Goal: Communication & Community: Answer question/provide support

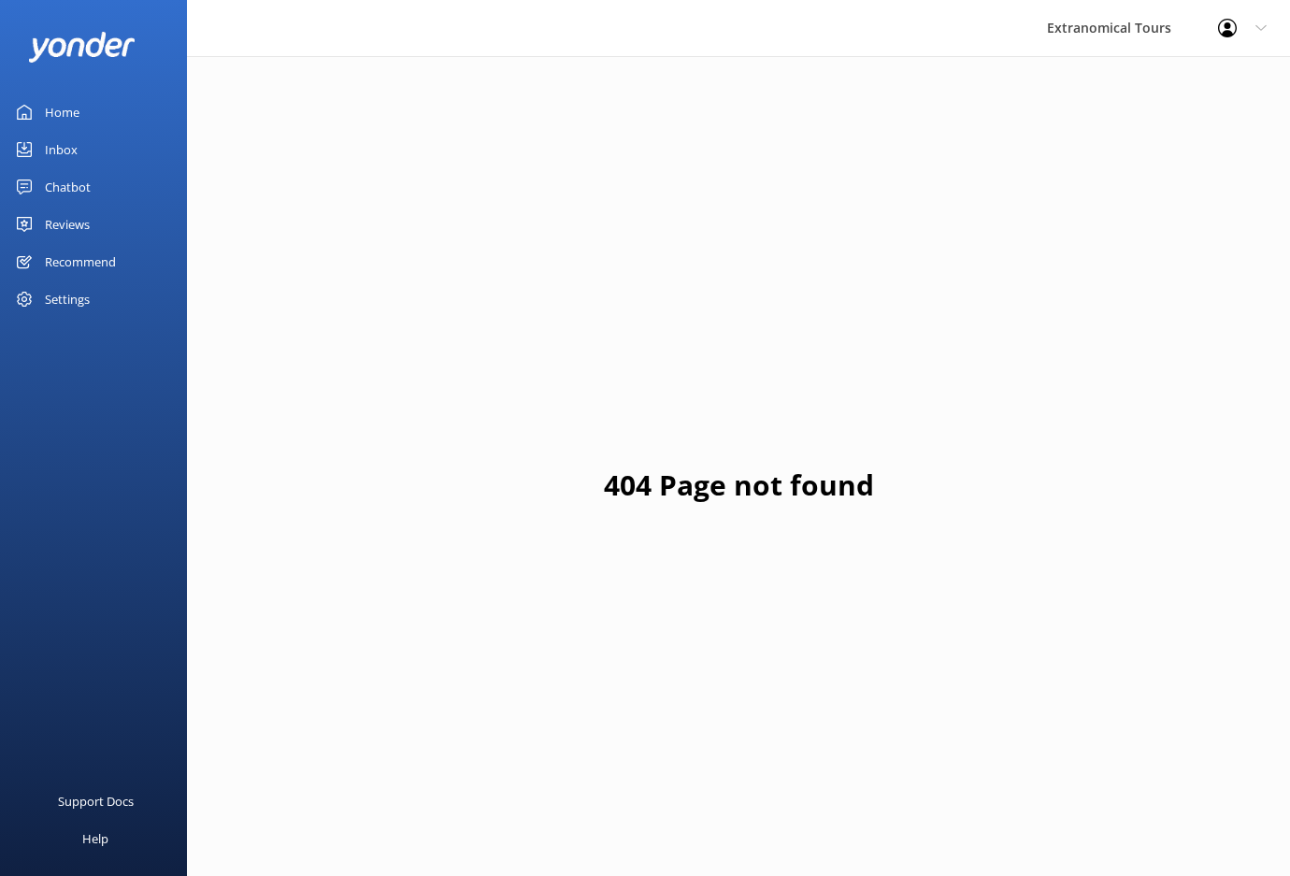
click at [31, 162] on link "Inbox" at bounding box center [93, 149] width 187 height 37
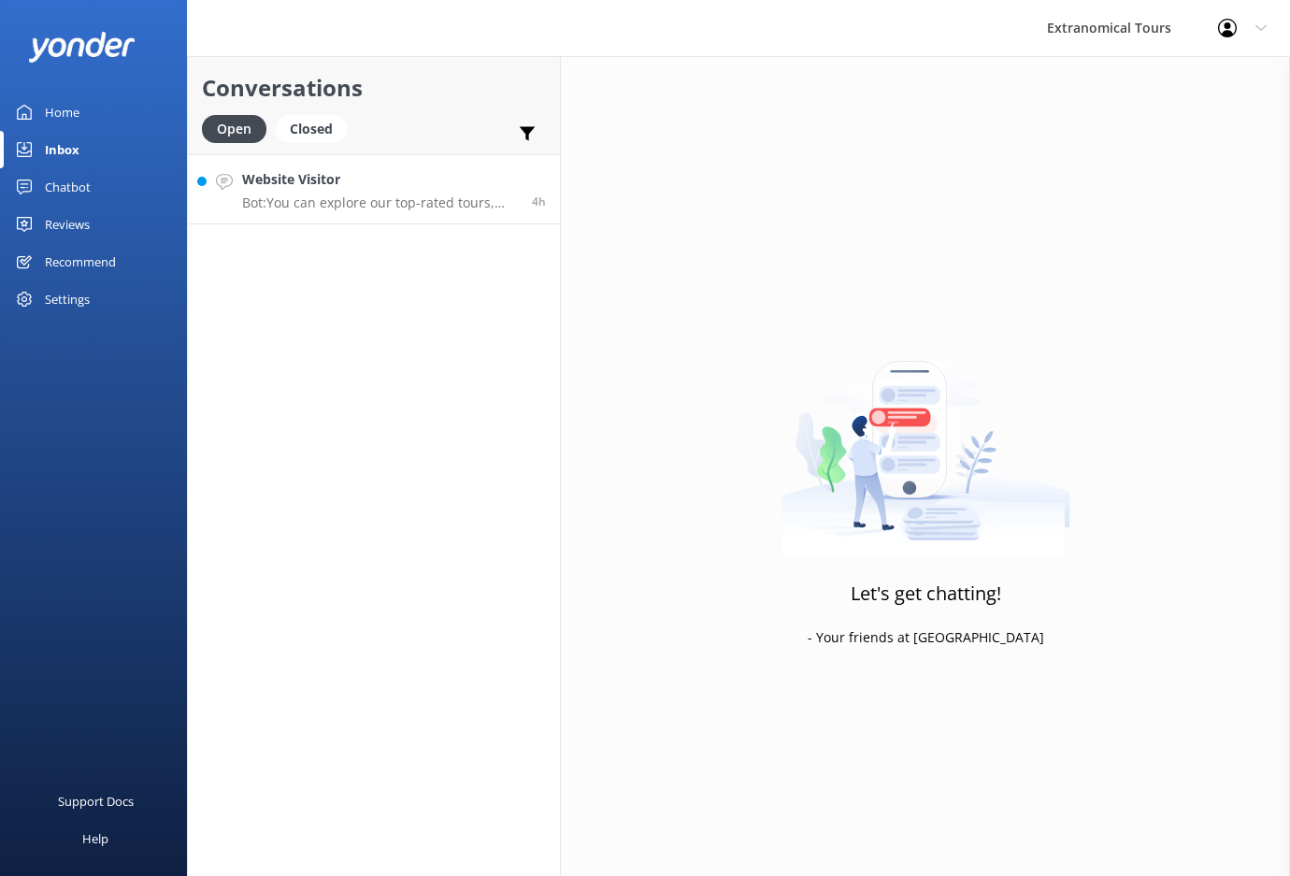
click at [409, 208] on p "Bot: You can explore our top-rated tours, including visits to [PERSON_NAME][GEO…" at bounding box center [380, 202] width 276 height 17
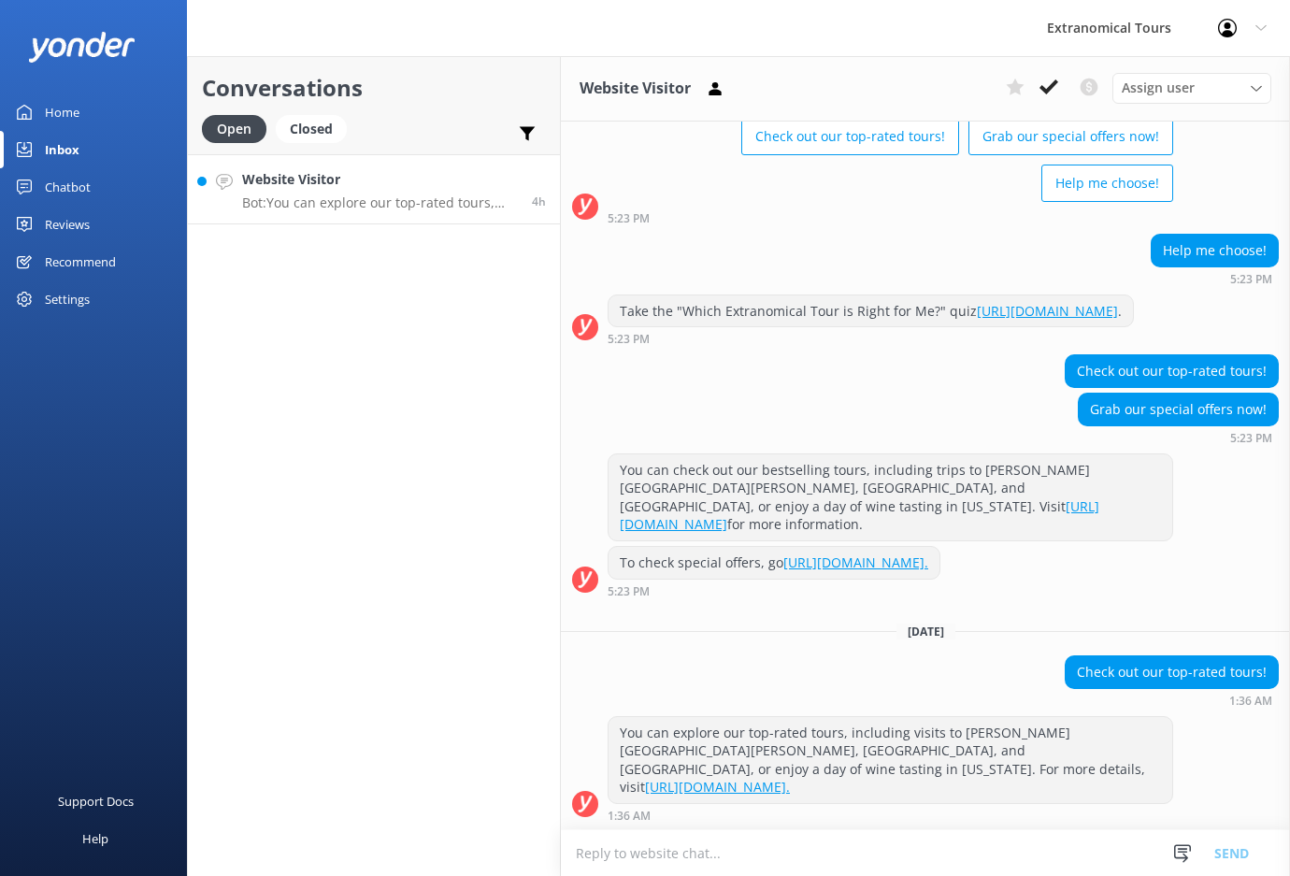
scroll to position [122, 0]
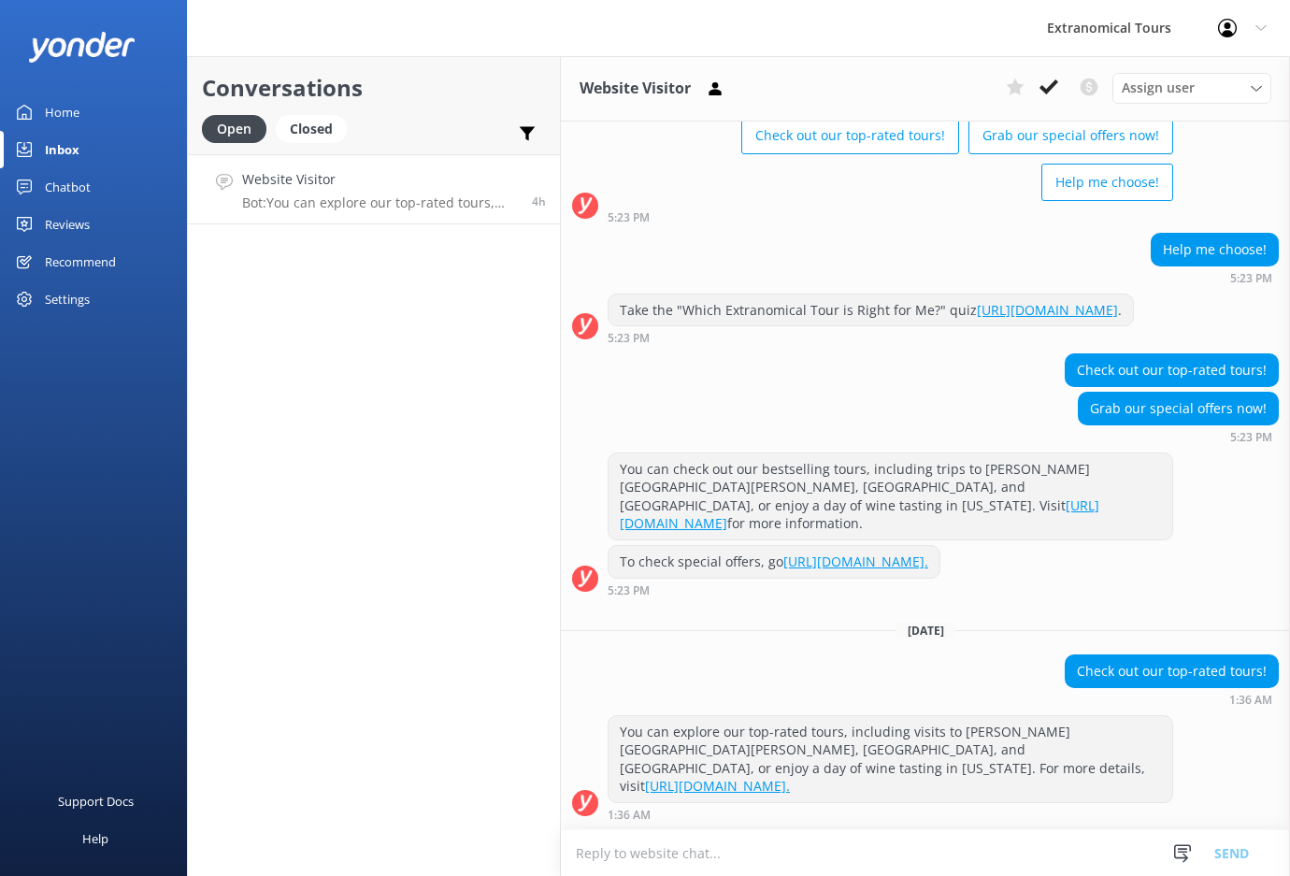
click at [1012, 835] on textarea at bounding box center [925, 853] width 729 height 46
click at [1167, 854] on div "Snippets Manage Still Need Further Assistance? Hi, just checking in - do you st…" at bounding box center [1217, 853] width 145 height 46
click at [1187, 853] on icon at bounding box center [1182, 853] width 19 height 19
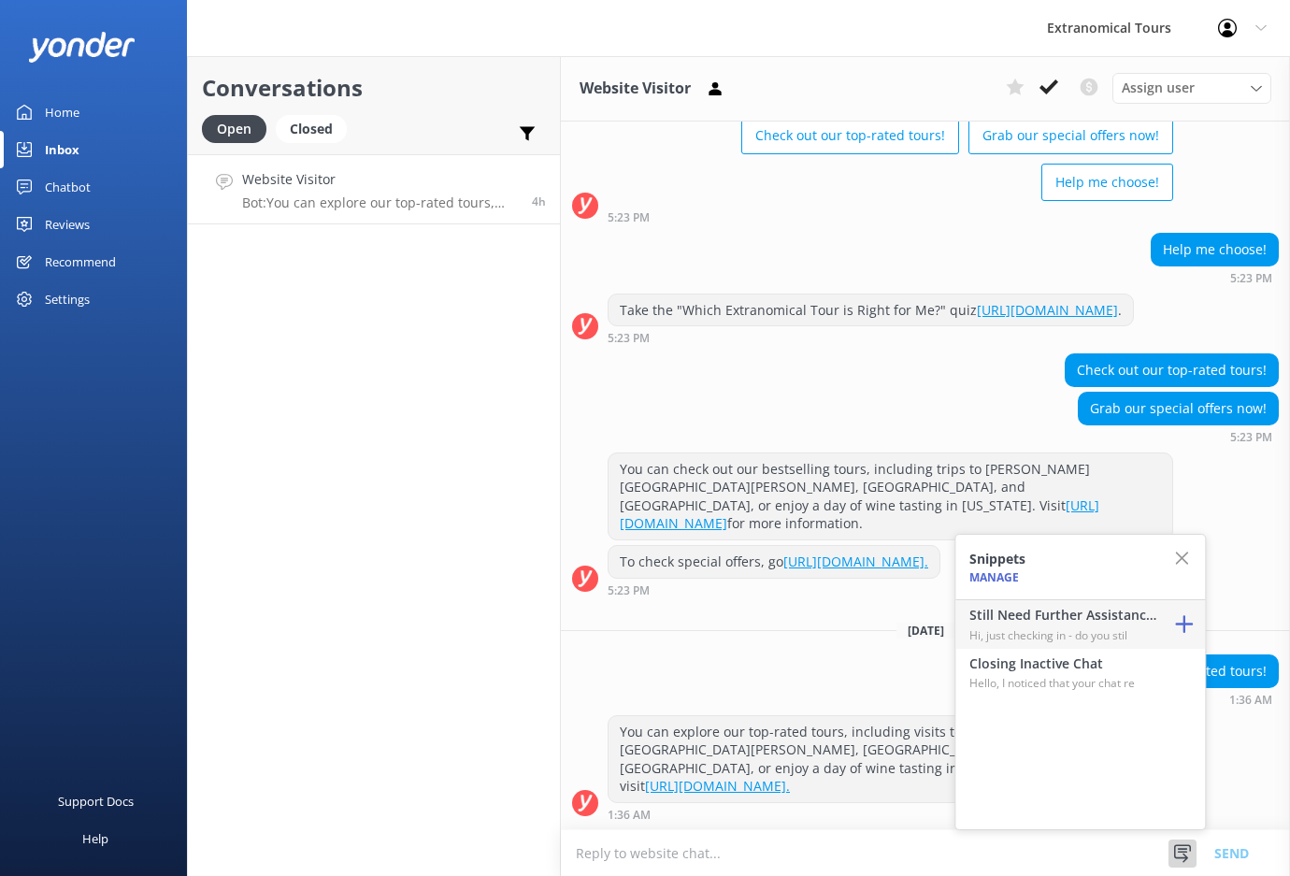
click at [1022, 634] on p "Hi, just checking in - do you stil" at bounding box center [1062, 635] width 187 height 18
type textarea "Hi, just checking in - do you still require assistance from our team on this? T…"
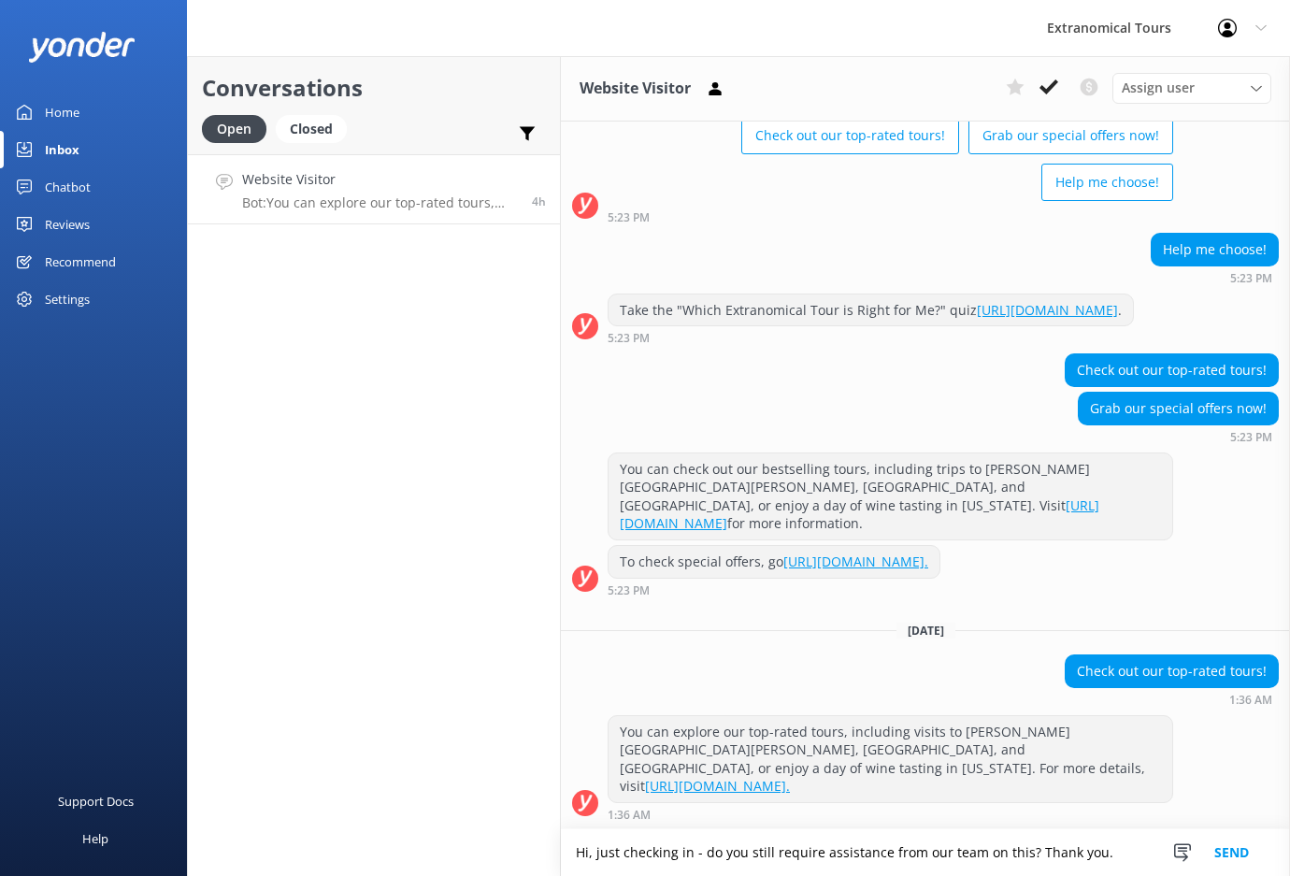
click at [1238, 859] on button "Send" at bounding box center [1232, 852] width 70 height 47
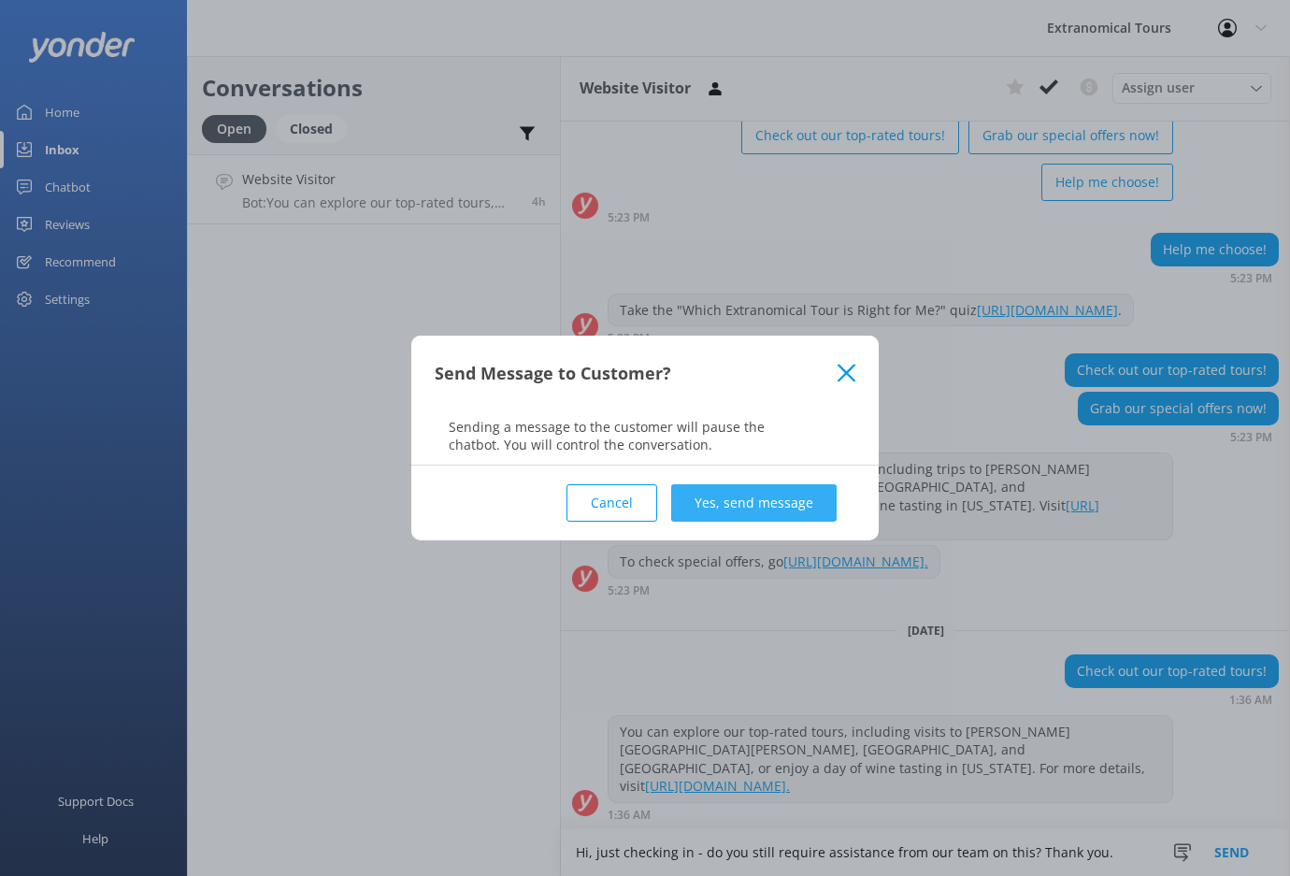
click at [791, 507] on button "Yes, send message" at bounding box center [753, 502] width 165 height 37
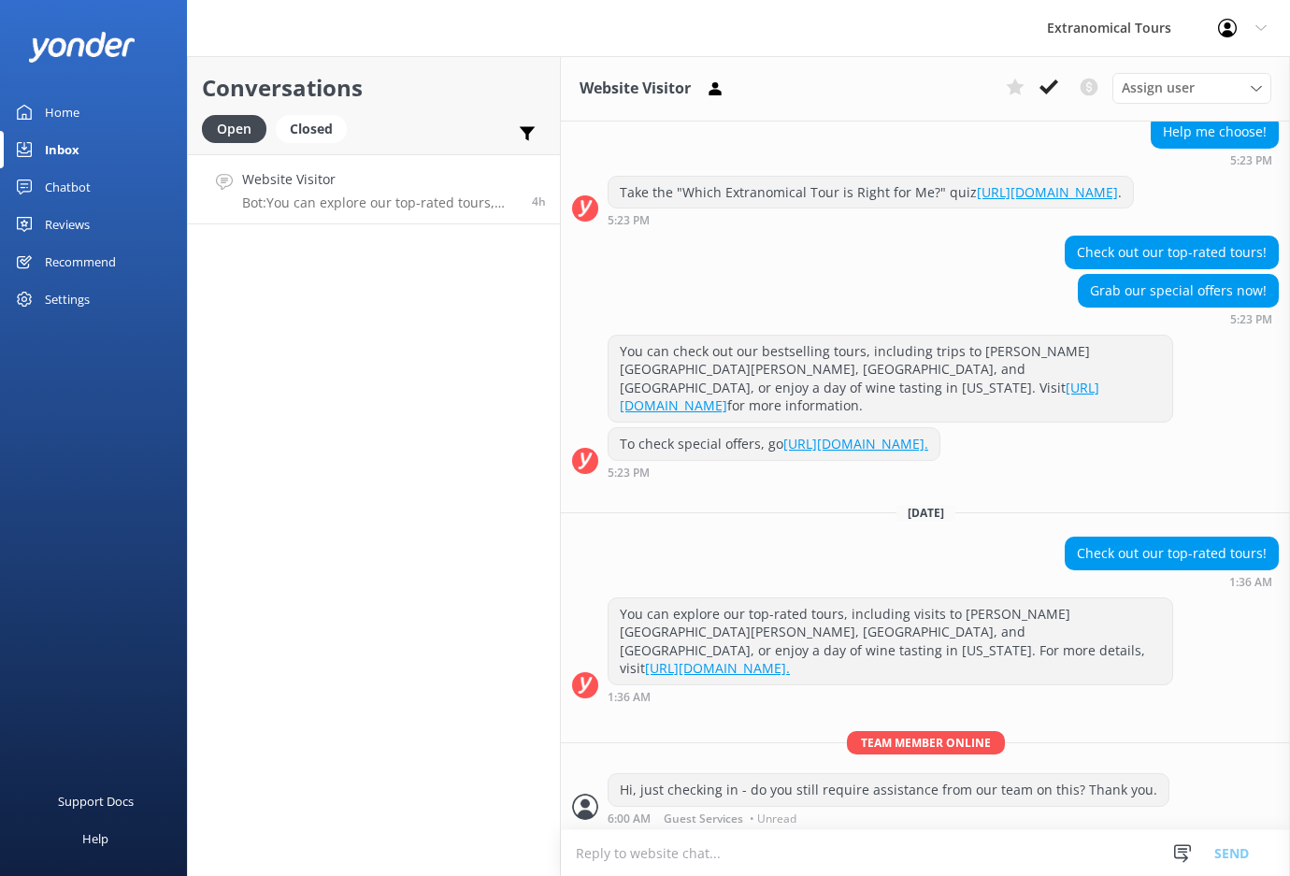
scroll to position [243, 0]
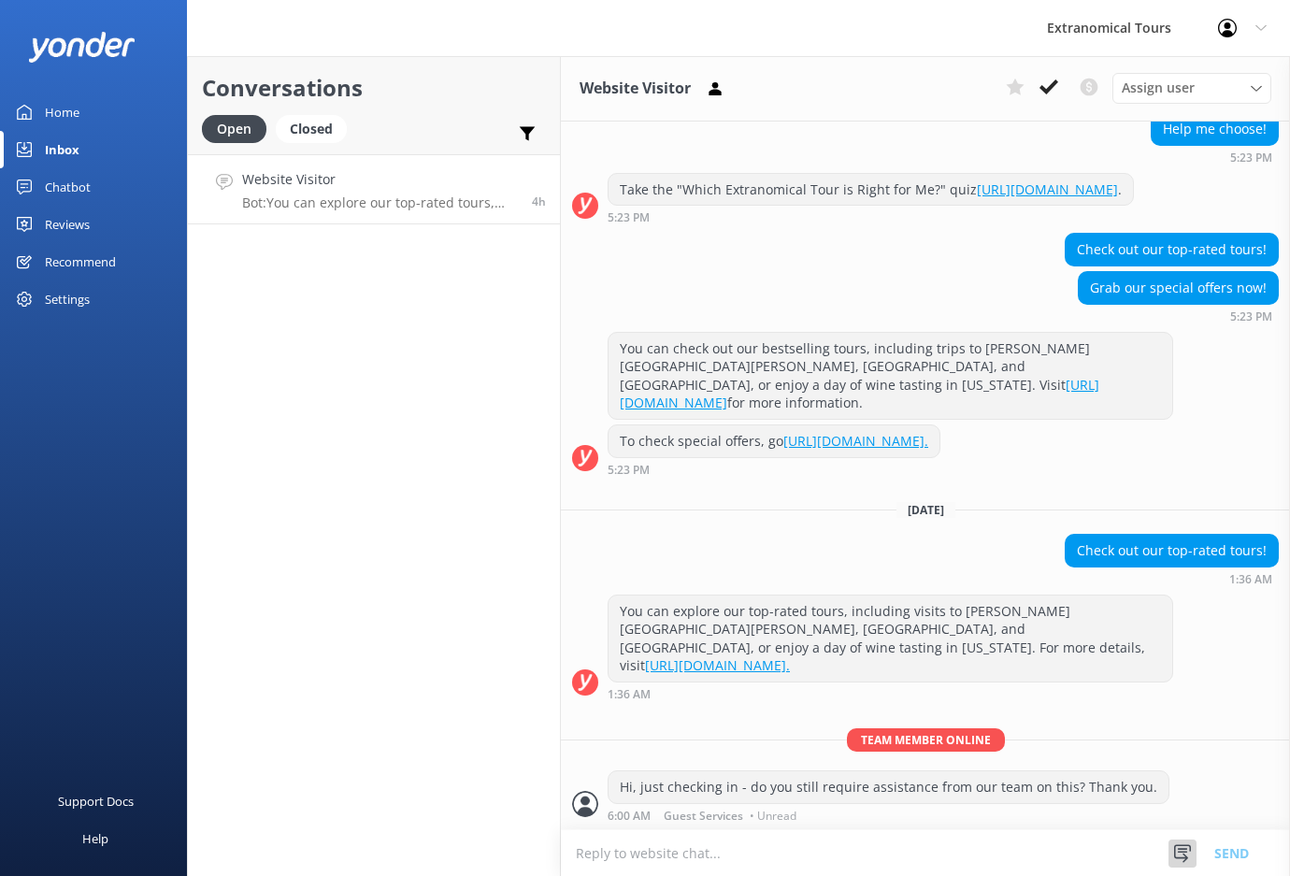
click at [1181, 854] on icon at bounding box center [1182, 853] width 19 height 19
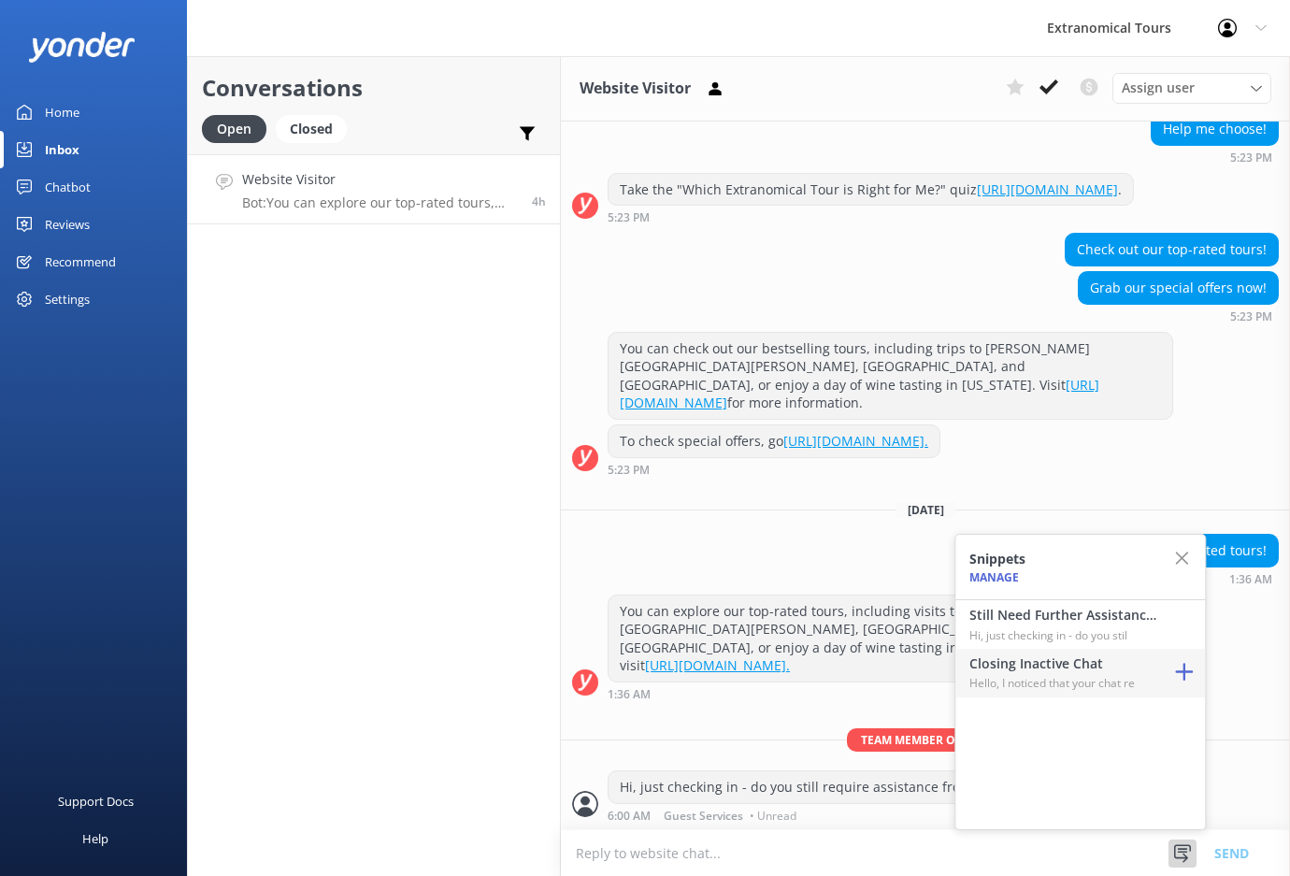
click at [1040, 680] on p "Hello, I noticed that your chat re" at bounding box center [1062, 683] width 187 height 18
type textarea "Hello, I noticed that your chat remains open, but inactive. I will close this l…"
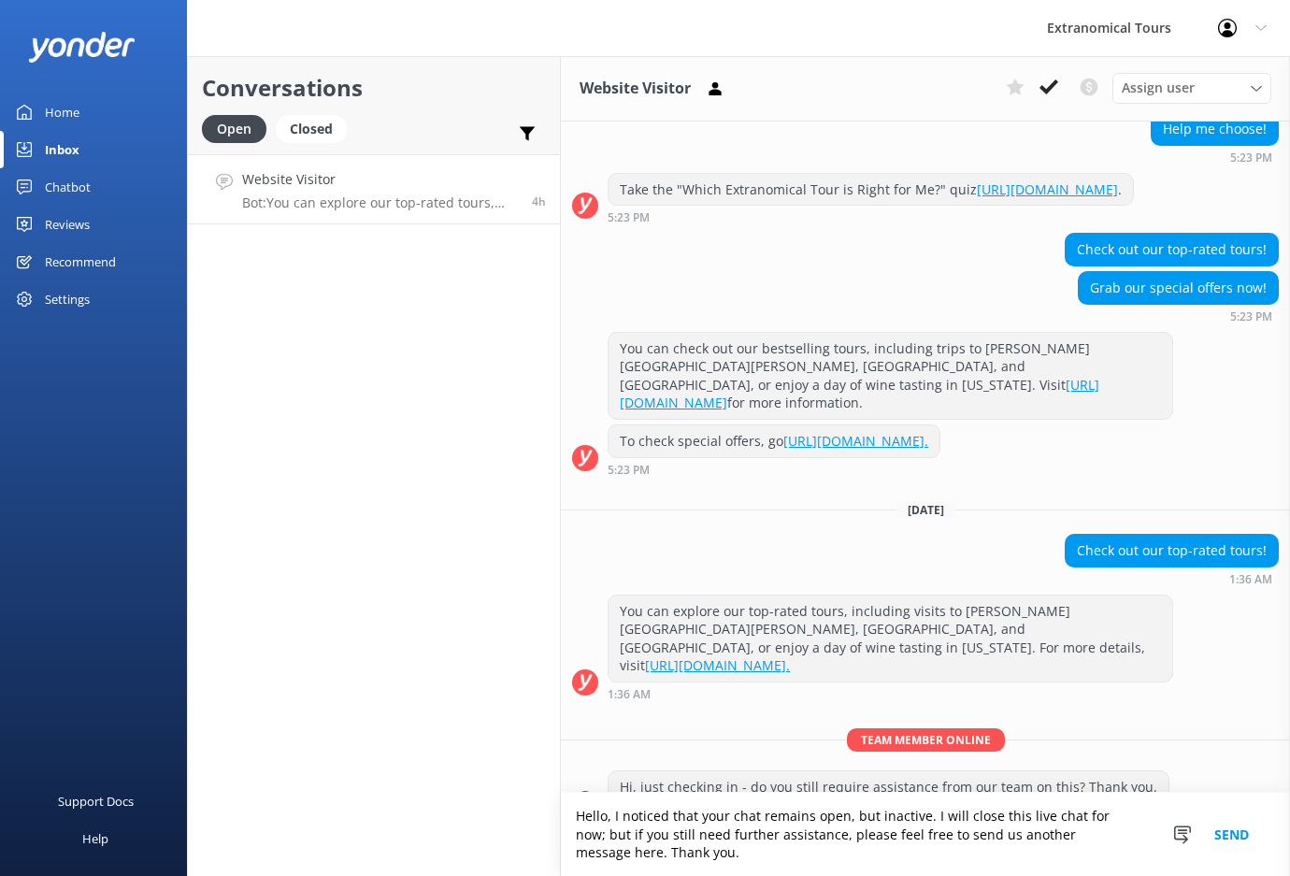
click at [1231, 816] on button "Send" at bounding box center [1232, 834] width 70 height 83
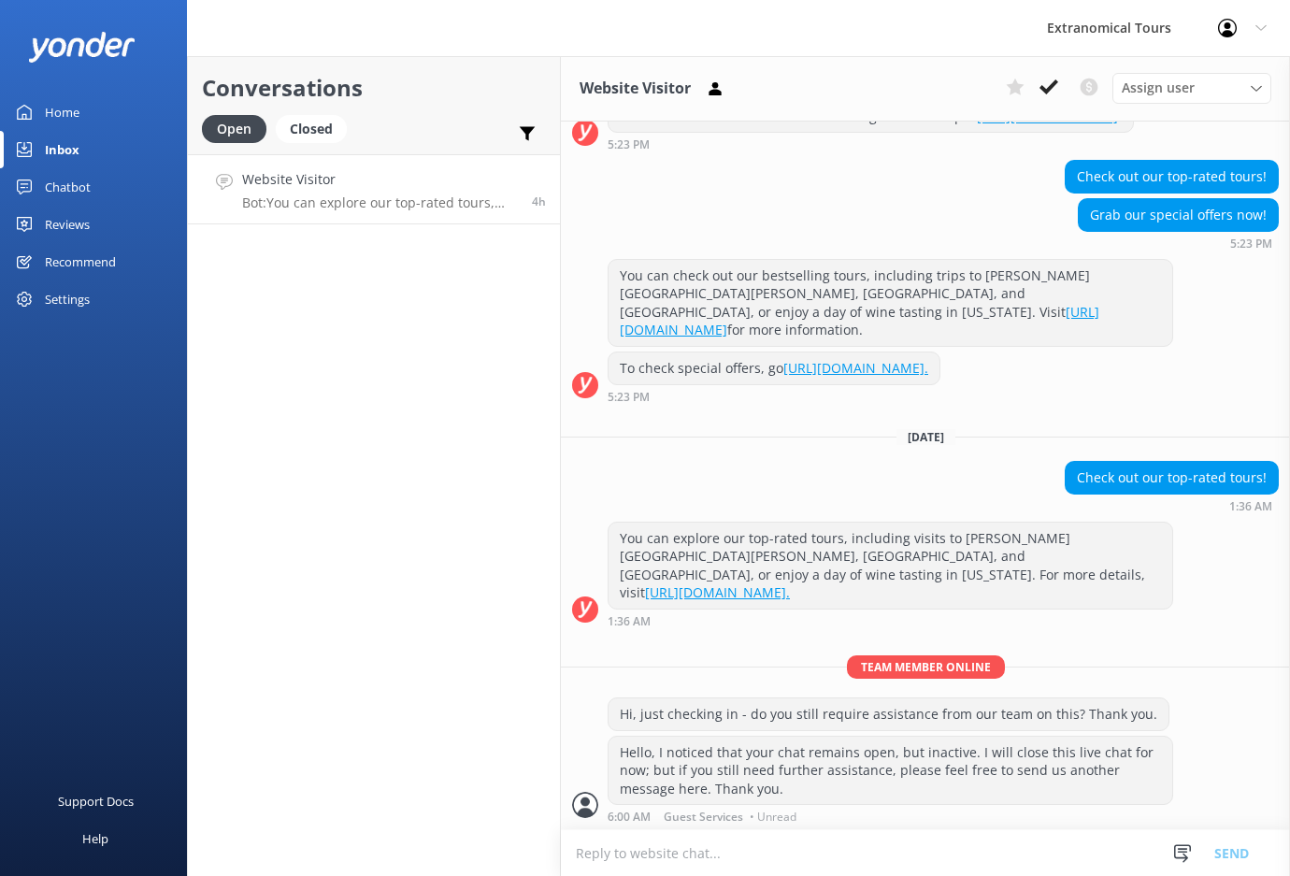
scroll to position [318, 0]
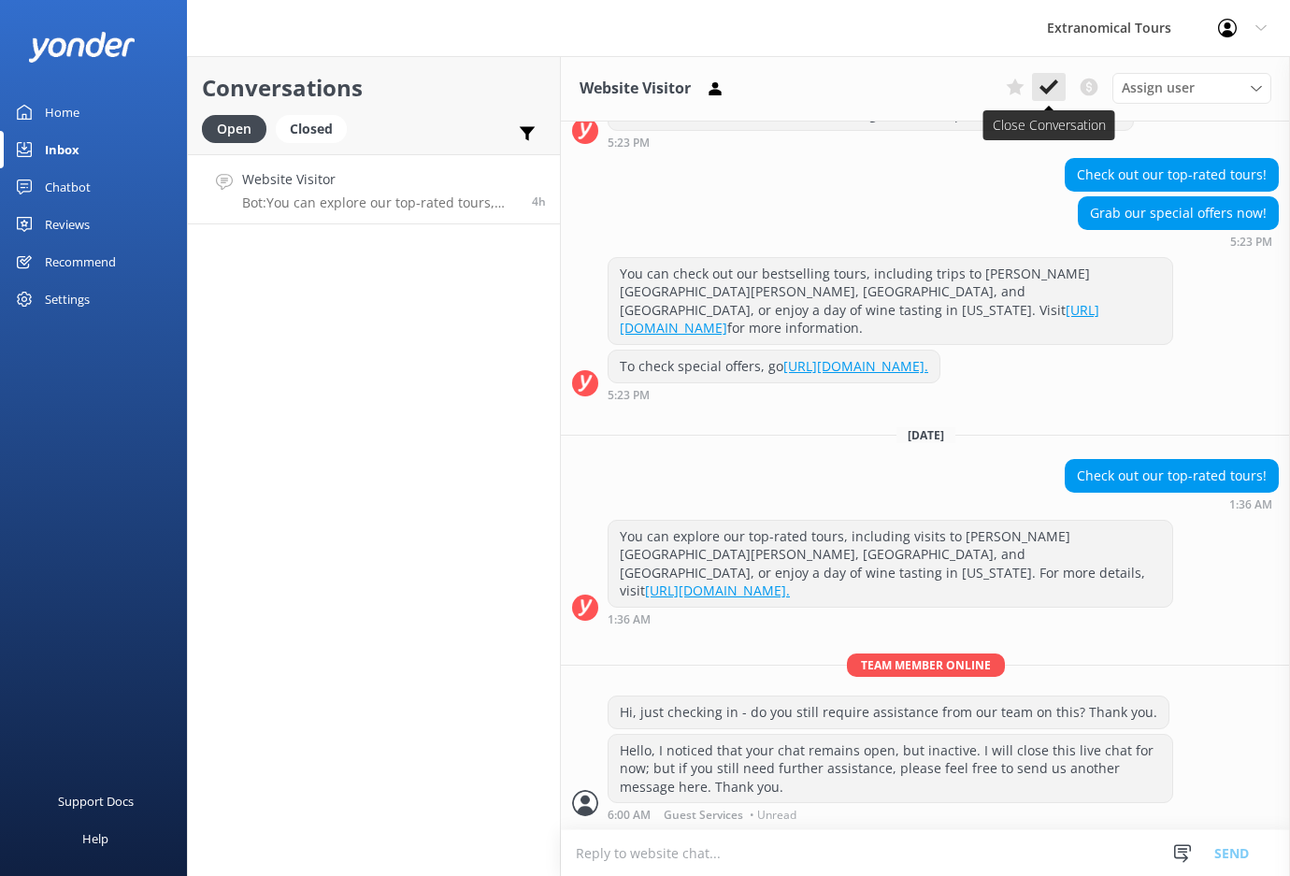
click at [1049, 79] on icon at bounding box center [1049, 87] width 19 height 19
